Goal: Information Seeking & Learning: Learn about a topic

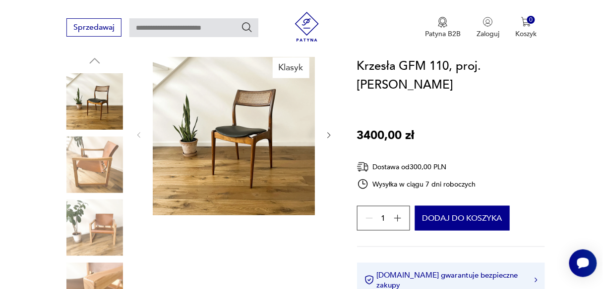
scroll to position [106, 0]
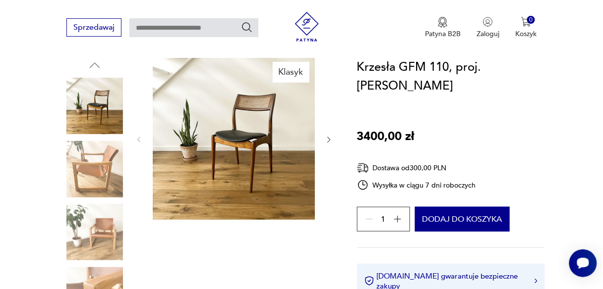
click at [328, 140] on icon "button" at bounding box center [329, 140] width 8 height 8
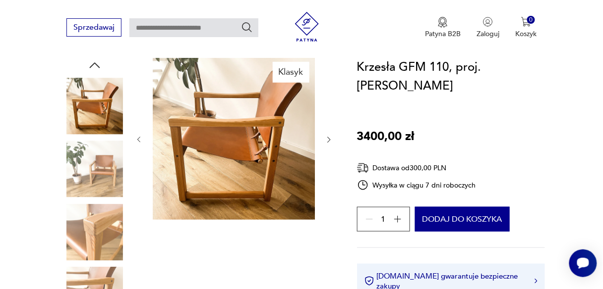
click at [137, 139] on icon "button" at bounding box center [138, 139] width 3 height 5
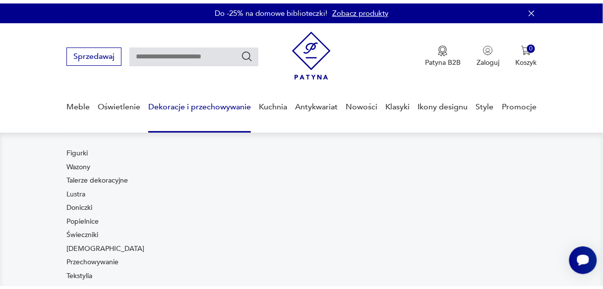
scroll to position [0, 0]
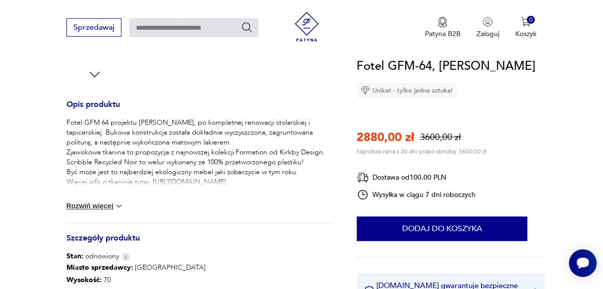
scroll to position [377, 0]
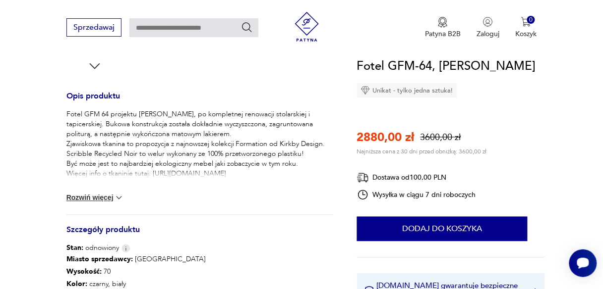
click at [117, 198] on img at bounding box center [119, 198] width 10 height 10
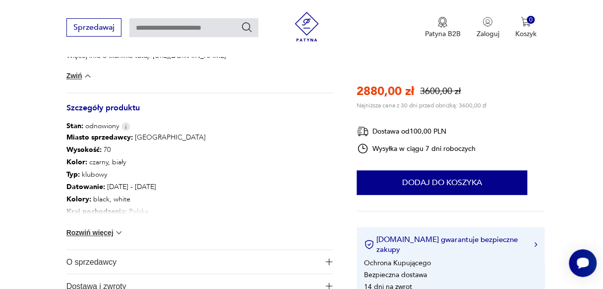
scroll to position [499, 0]
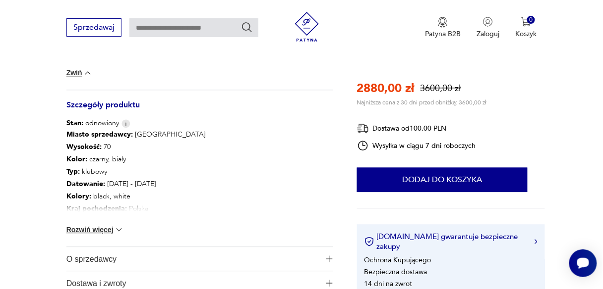
click at [119, 228] on img at bounding box center [119, 230] width 10 height 10
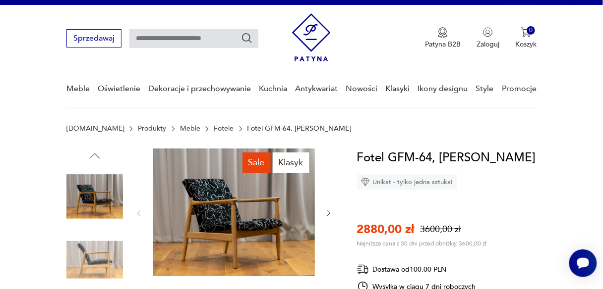
scroll to position [0, 0]
